Goal: Task Accomplishment & Management: Use online tool/utility

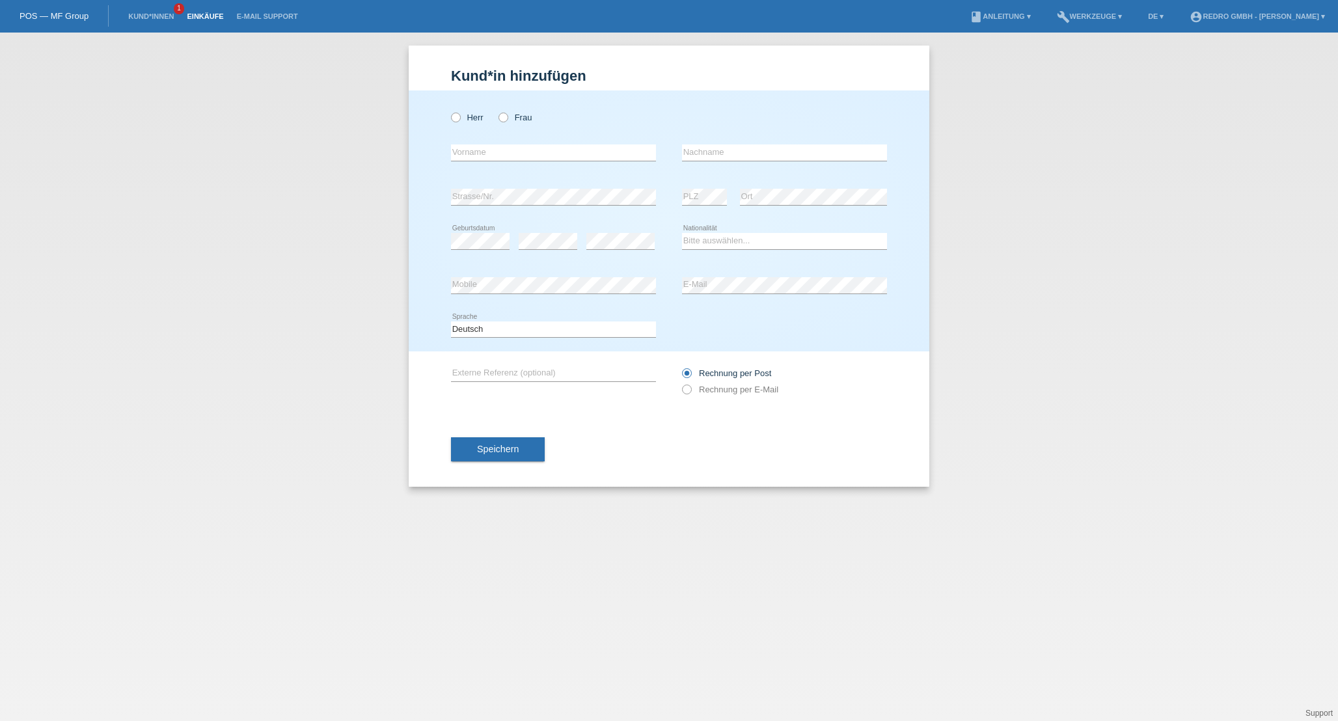
click at [198, 16] on link "Einkäufe" at bounding box center [204, 16] width 49 height 8
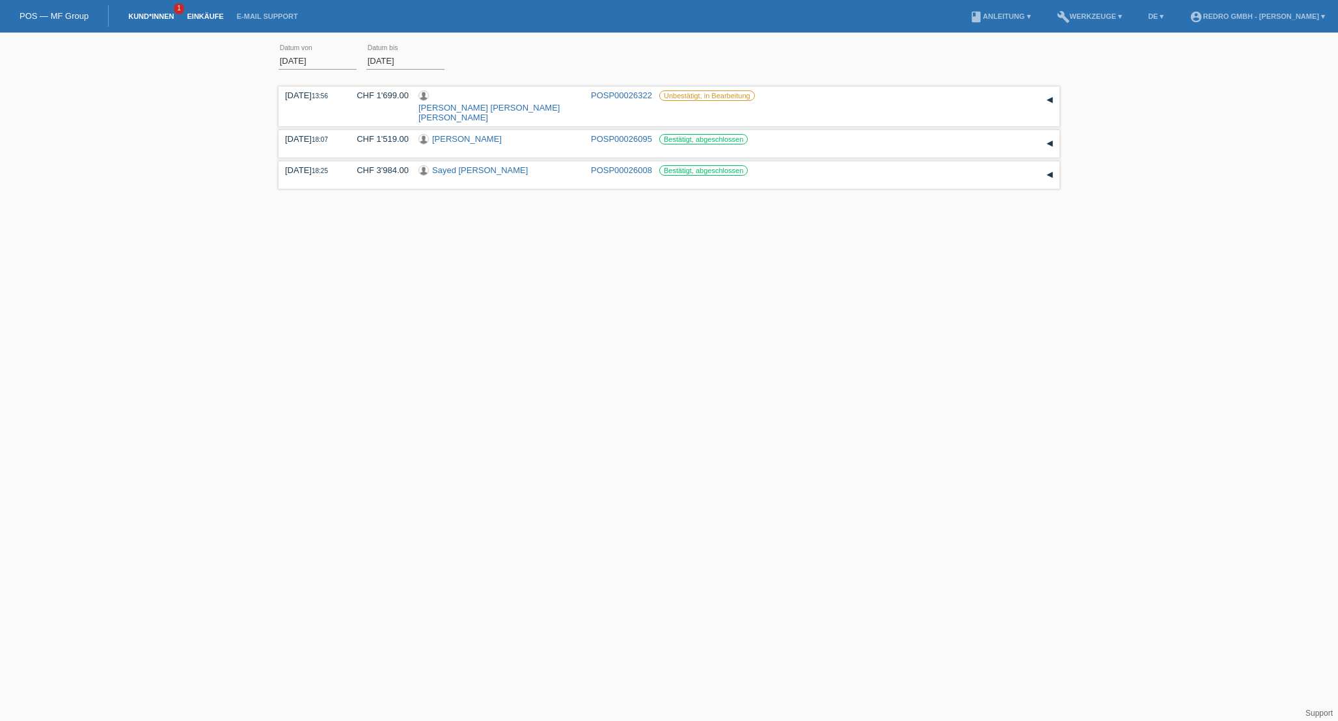
click at [162, 20] on link "Kund*innen" at bounding box center [151, 16] width 59 height 8
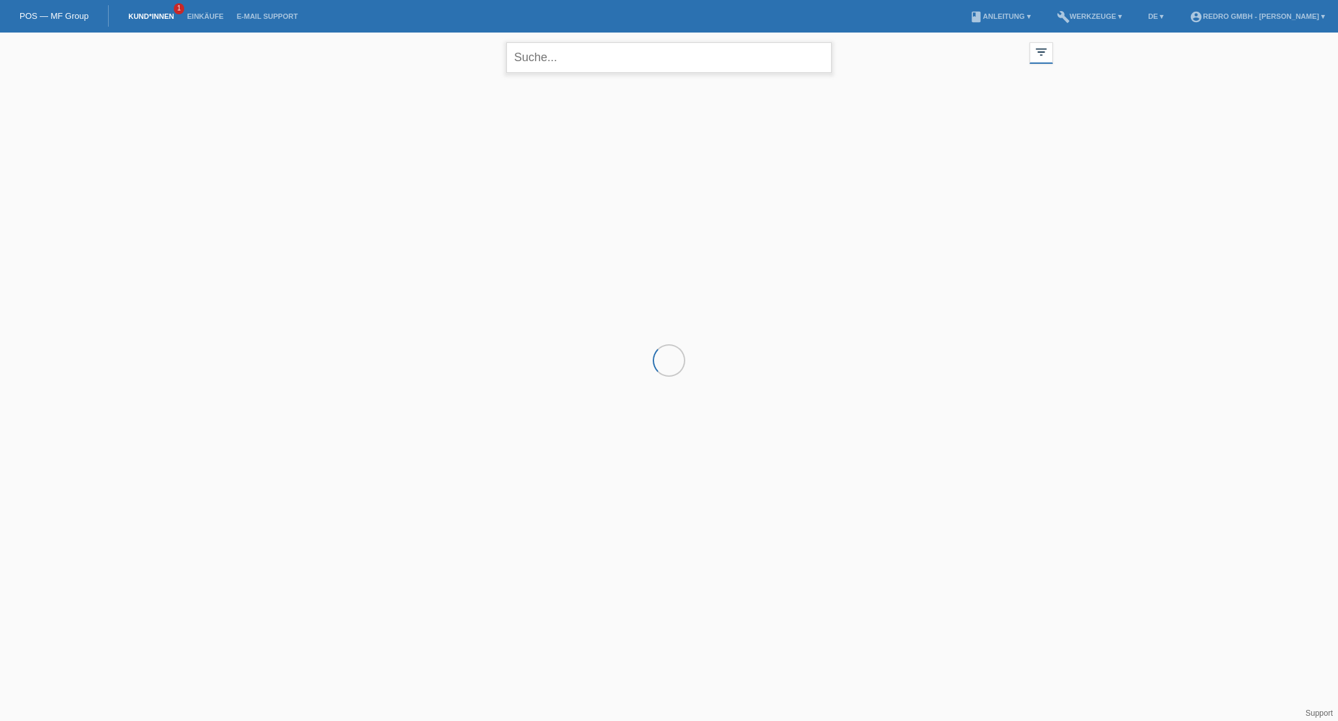
click at [548, 68] on input "text" at bounding box center [668, 57] width 325 height 31
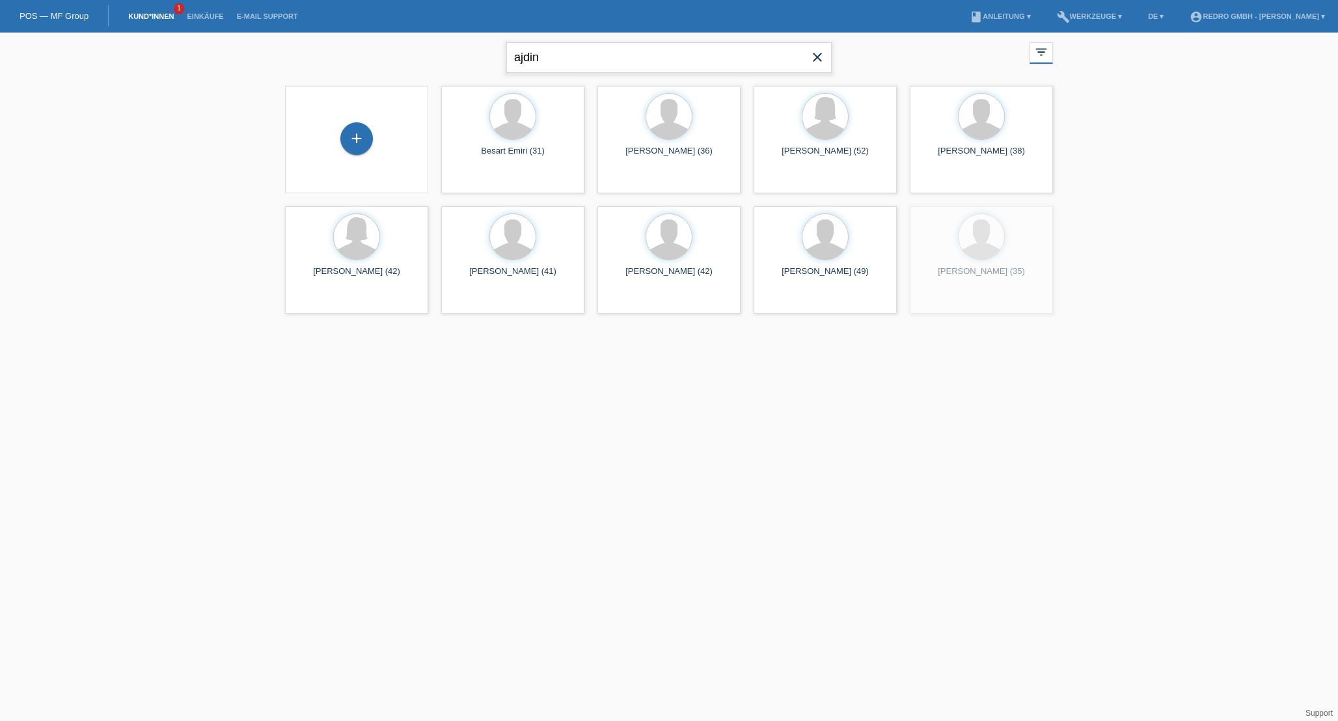
type input "ajdin"
click at [479, 303] on span "Anzeigen" at bounding box center [478, 302] width 35 height 10
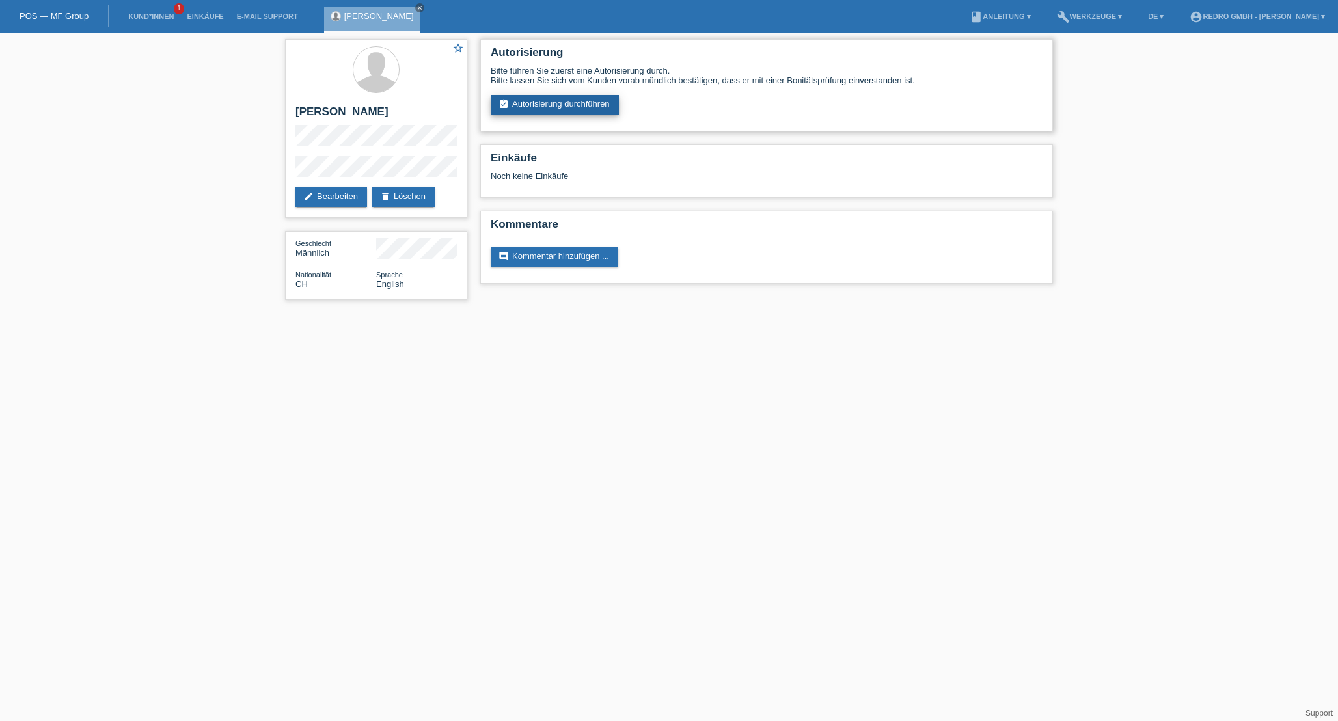
click at [534, 109] on link "assignment_turned_in Autorisierung durchführen" at bounding box center [555, 105] width 128 height 20
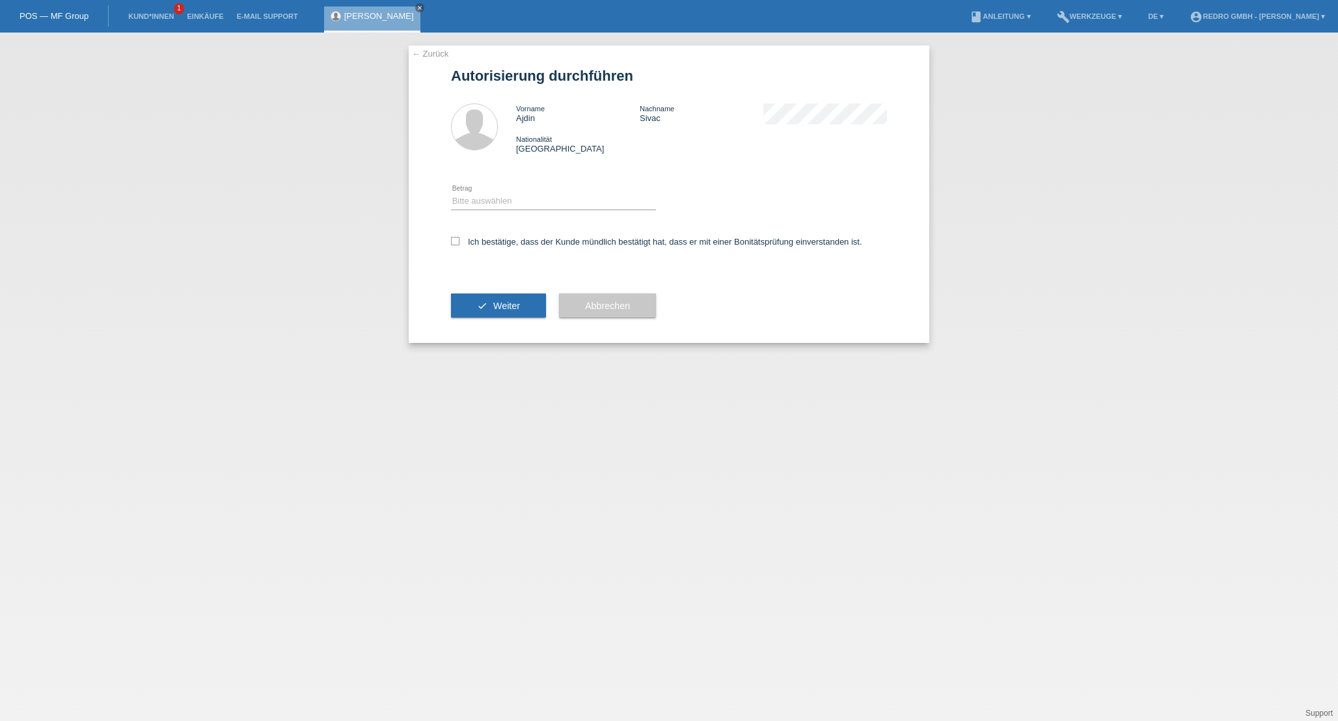
click at [510, 212] on div "Bitte auswählen CHF 1.00 - CHF 499.00 CHF 500.00 - CHF 1'999.00 CHF 2'000.00 - …" at bounding box center [553, 202] width 205 height 44
click at [491, 204] on select "Bitte auswählen CHF 1.00 - CHF 499.00 CHF 500.00 - CHF 1'999.00 CHF 2'000.00 - …" at bounding box center [553, 201] width 205 height 16
select select "1"
click at [451, 195] on select "Bitte auswählen CHF 1.00 - CHF 499.00 CHF 500.00 - CHF 1'999.00 CHF 2'000.00 - …" at bounding box center [553, 201] width 205 height 16
click at [485, 243] on label "Ich bestätige, dass der Kunde mündlich bestätigt hat, dass er mit einer Bonität…" at bounding box center [656, 242] width 411 height 10
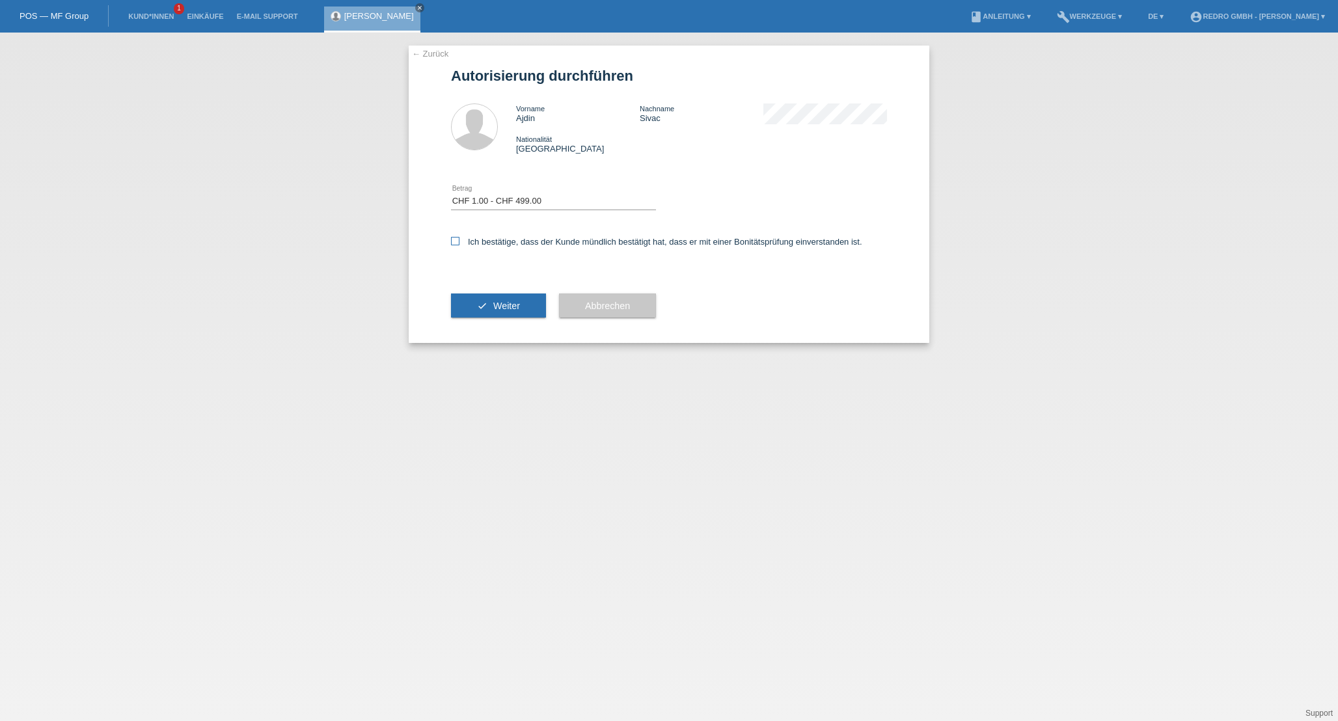
click at [459, 243] on input "Ich bestätige, dass der Kunde mündlich bestätigt hat, dass er mit einer Bonität…" at bounding box center [455, 241] width 8 height 8
checkbox input "true"
click at [488, 300] on button "check Weiter" at bounding box center [498, 305] width 95 height 25
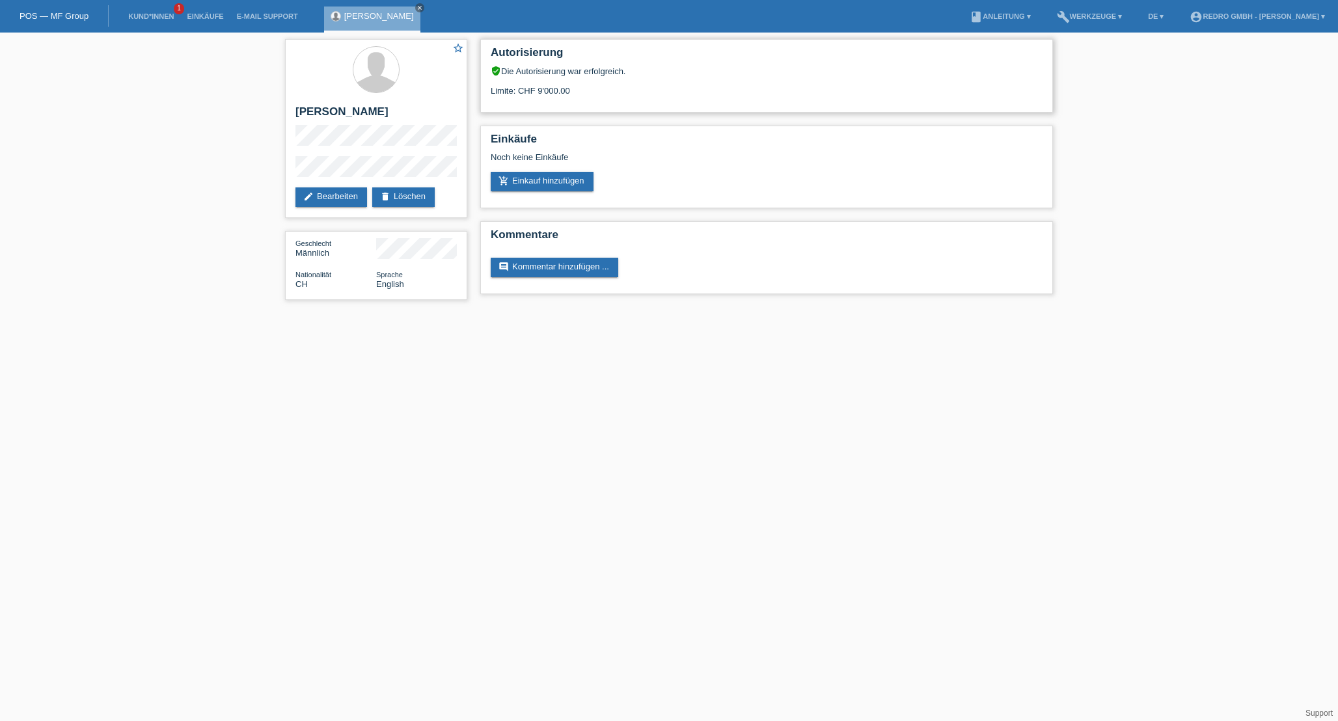
click at [569, 101] on div "Autorisierung verified_user Die Autorisierung war erfolgreich. Limite: CHF 9'00…" at bounding box center [766, 76] width 573 height 74
click at [167, 18] on link "Kund*innen" at bounding box center [151, 16] width 59 height 8
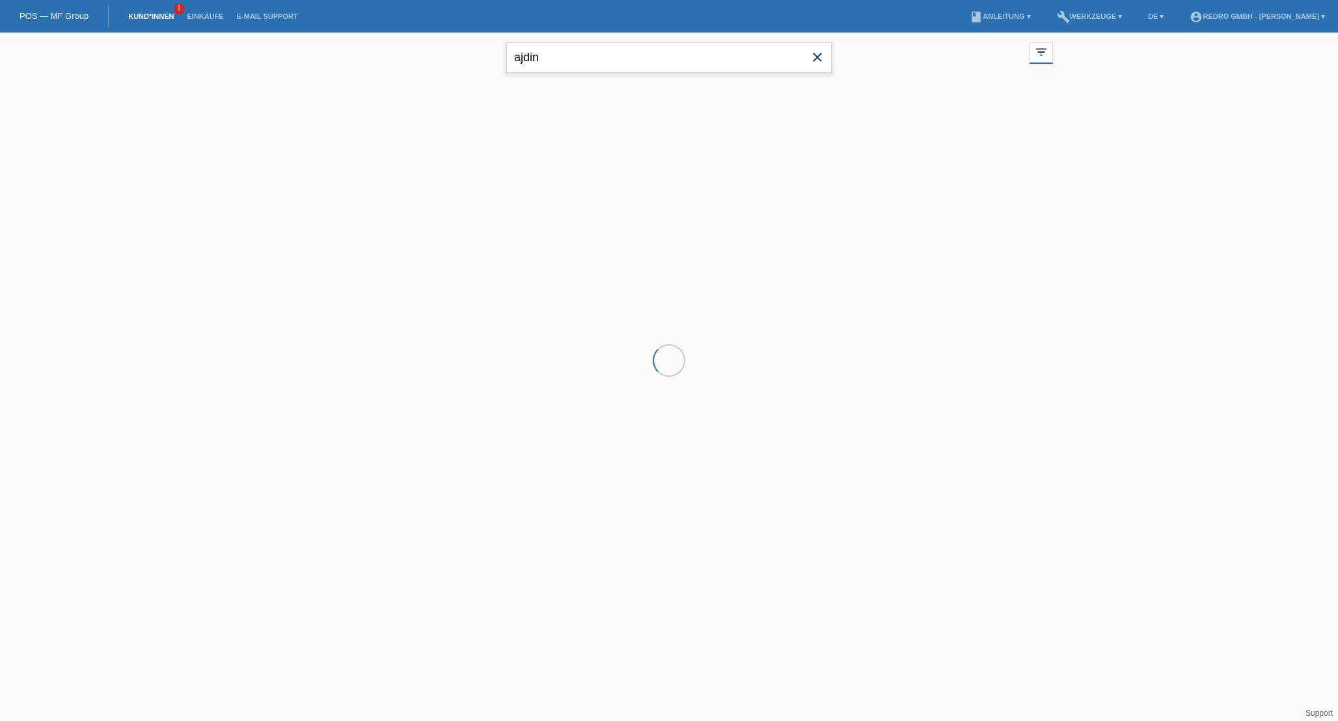
click at [550, 56] on input "ajdin" at bounding box center [668, 57] width 325 height 31
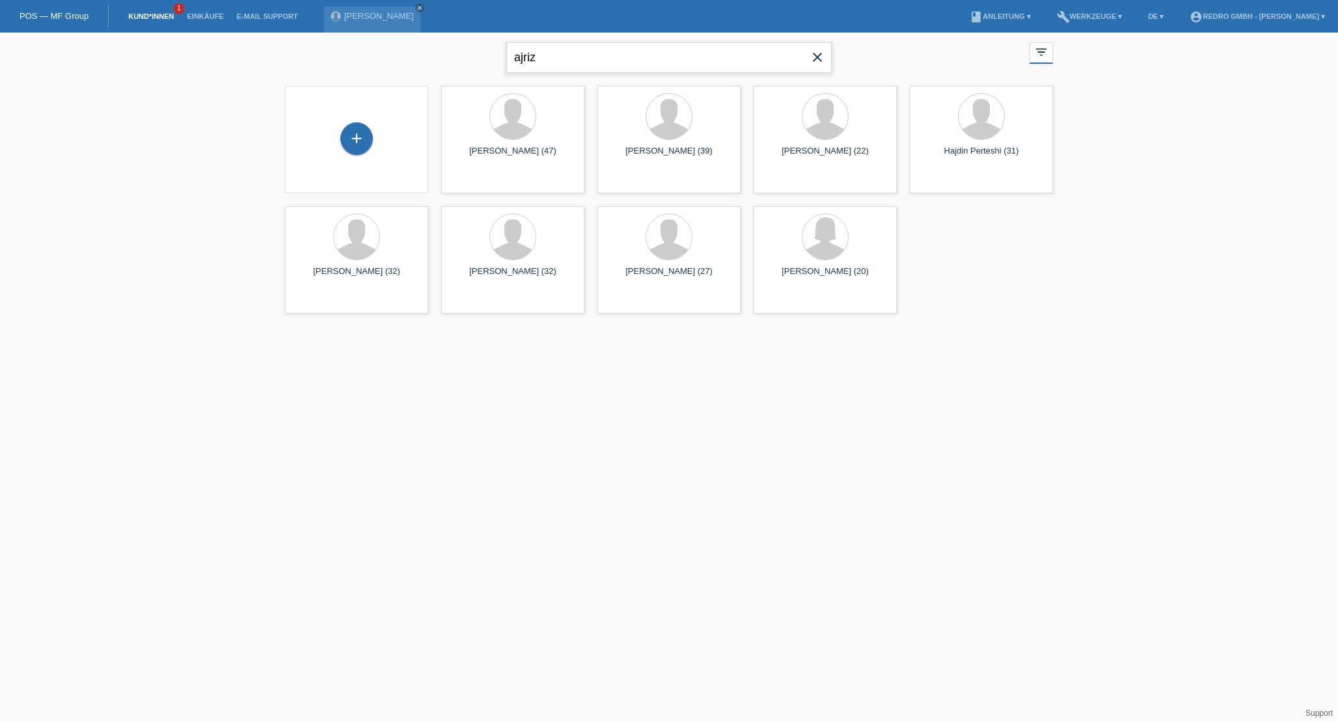
type input "ajriz"
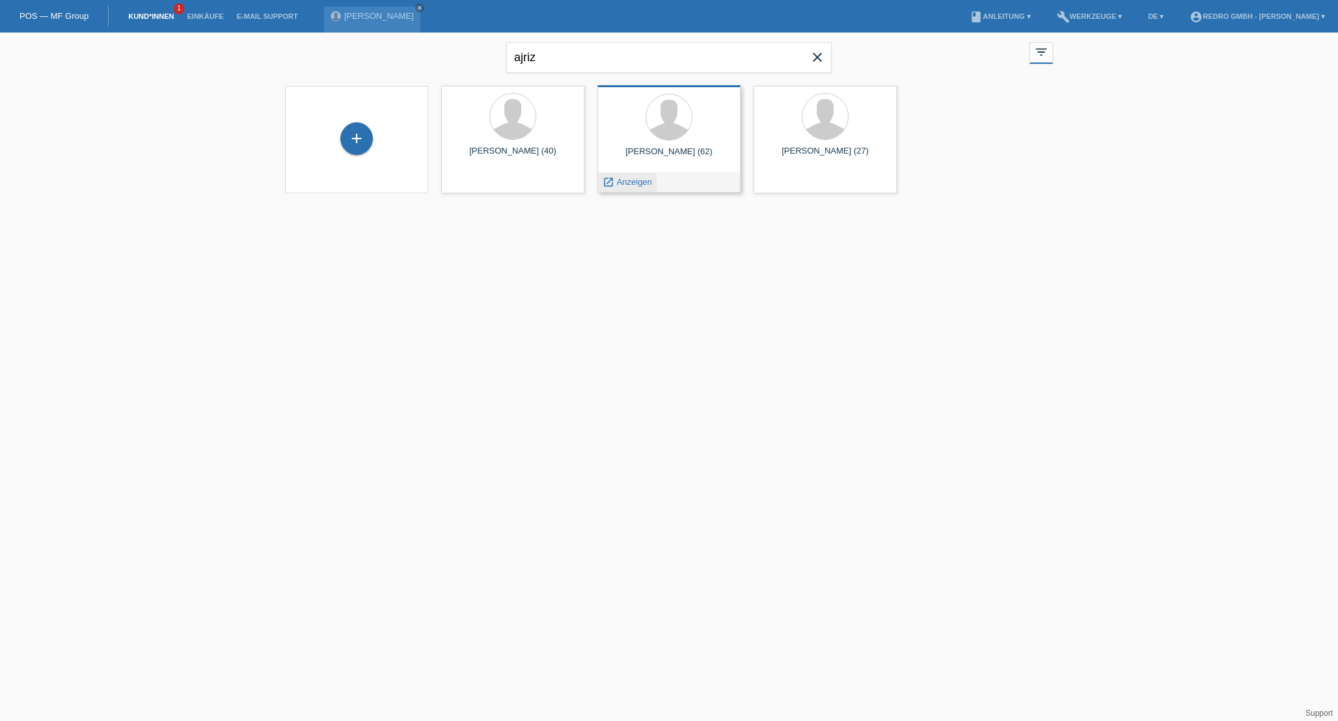
click at [642, 182] on span "Anzeigen" at bounding box center [634, 182] width 35 height 10
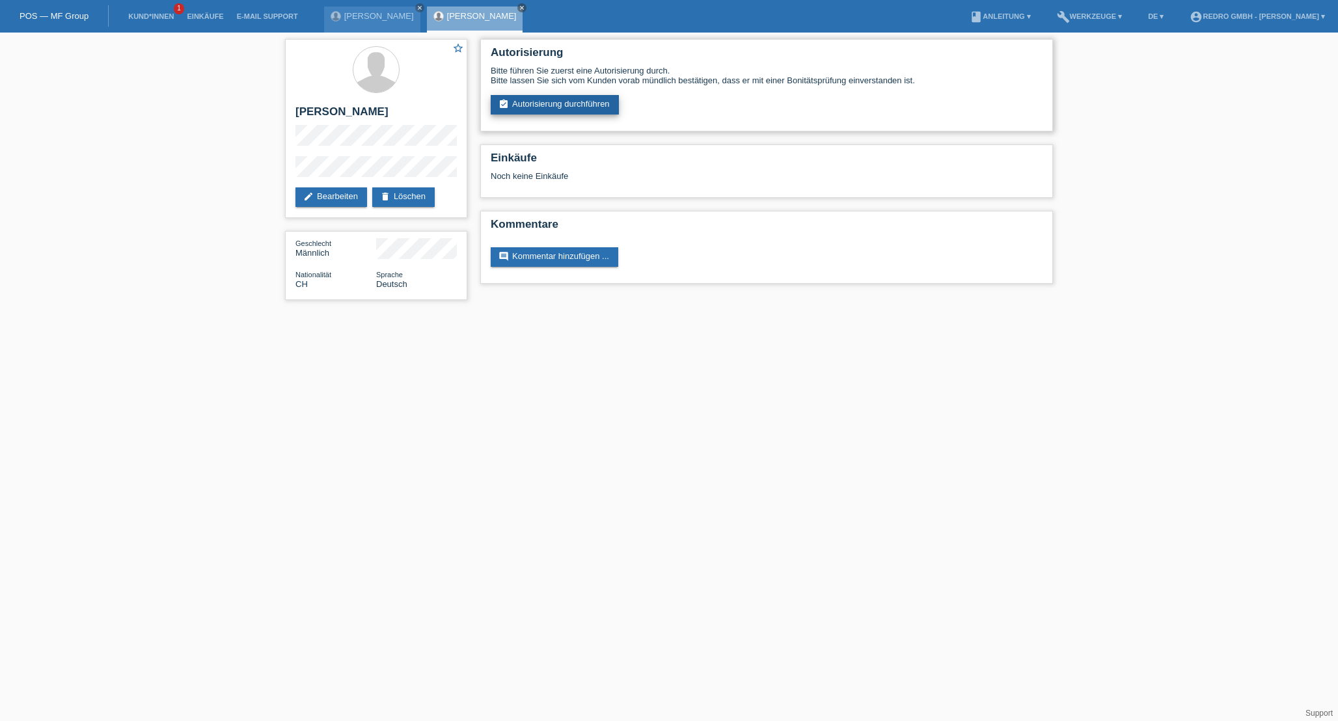
click at [545, 98] on link "assignment_turned_in Autorisierung durchführen" at bounding box center [555, 105] width 128 height 20
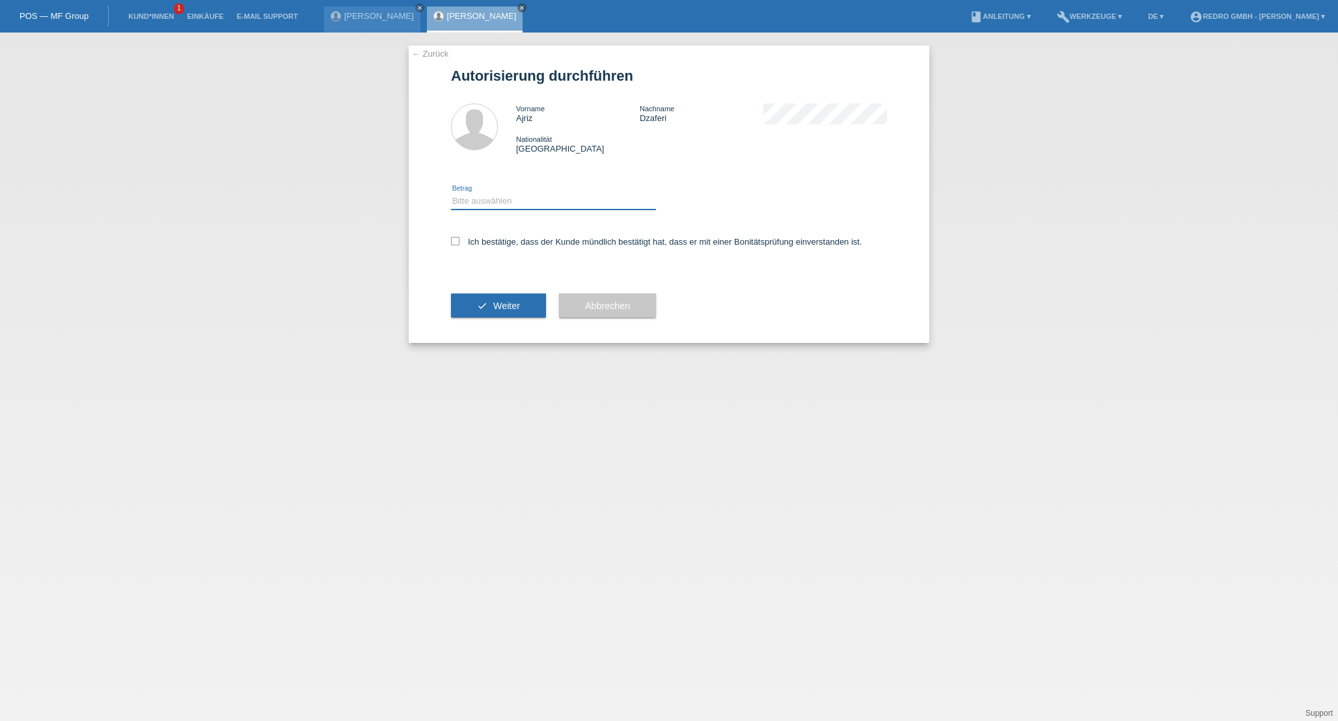
click at [511, 204] on select "Bitte auswählen CHF 1.00 - CHF 499.00 CHF 500.00 - CHF 1'999.00 CHF 2'000.00 - …" at bounding box center [553, 201] width 205 height 16
select select "1"
click at [451, 195] on select "Bitte auswählen CHF 1.00 - CHF 499.00 CHF 500.00 - CHF 1'999.00 CHF 2'000.00 - …" at bounding box center [553, 201] width 205 height 16
click at [500, 241] on label "Ich bestätige, dass der Kunde mündlich bestätigt hat, dass er mit einer Bonität…" at bounding box center [656, 242] width 411 height 10
click at [459, 241] on input "Ich bestätige, dass der Kunde mündlich bestätigt hat, dass er mit einer Bonität…" at bounding box center [455, 241] width 8 height 8
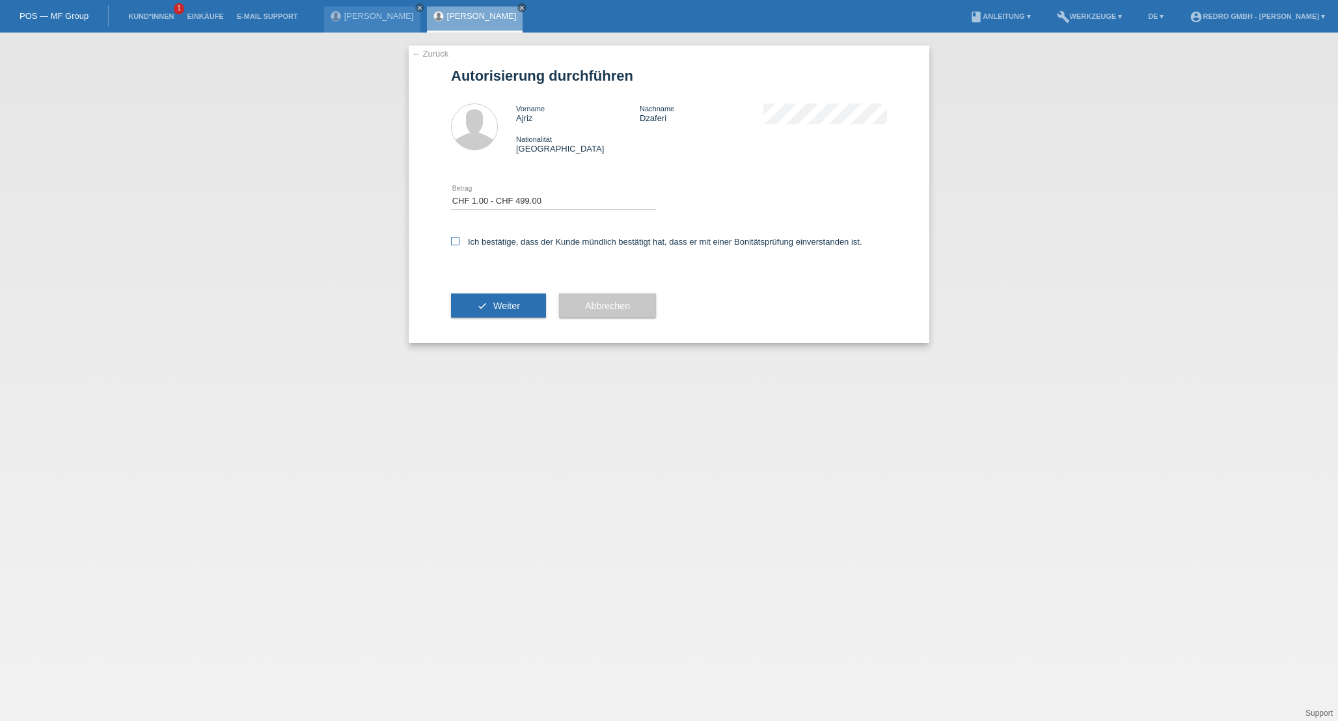
checkbox input "true"
click at [508, 302] on button "check Weiter" at bounding box center [498, 305] width 95 height 25
